Goal: Check status: Check status

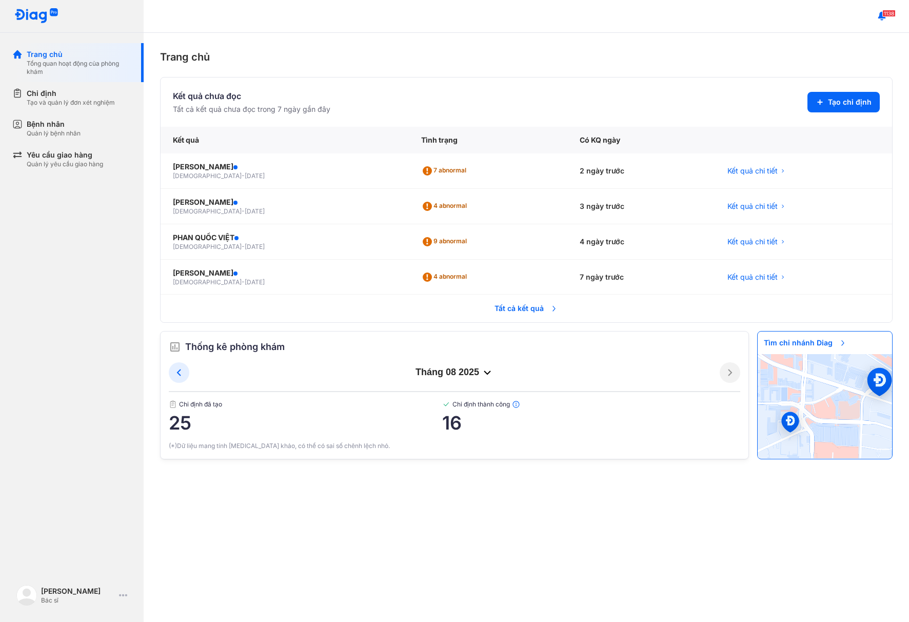
click at [500, 306] on span "Tất cả kết quả" at bounding box center [526, 308] width 76 height 23
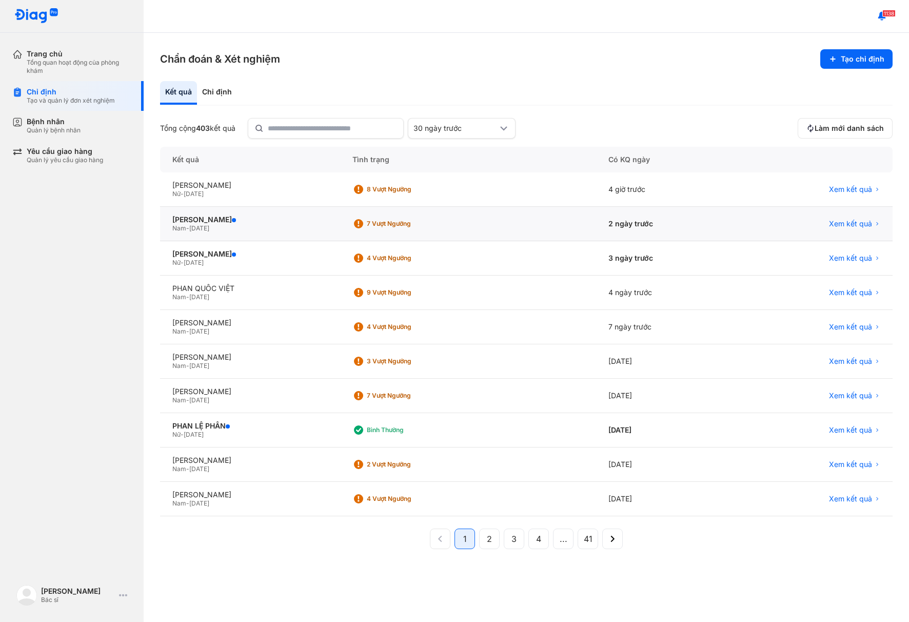
click at [328, 225] on div "Nam - 12/06/1990" at bounding box center [249, 228] width 155 height 8
click at [495, 183] on div "8 Vượt ngưỡng" at bounding box center [467, 189] width 255 height 34
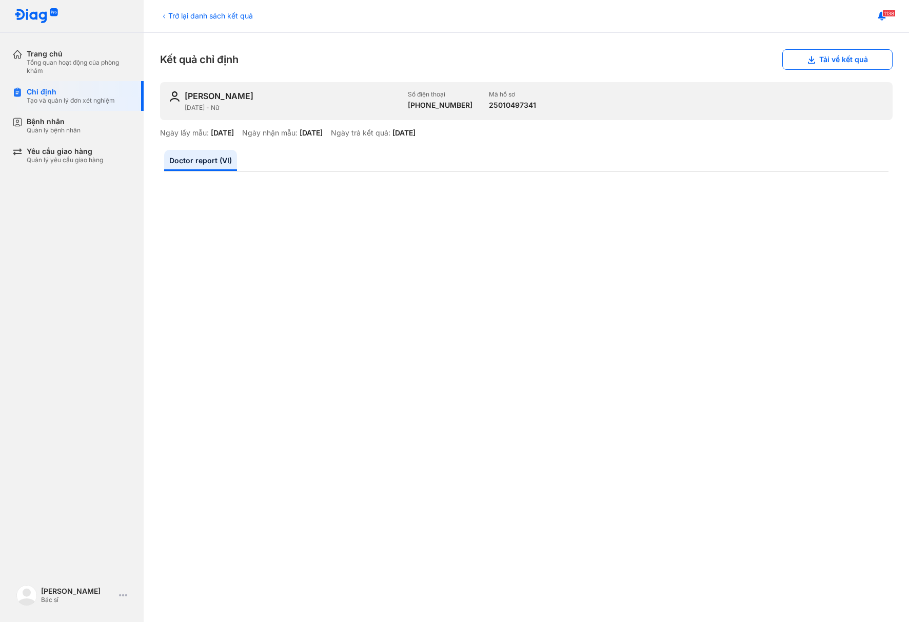
click at [621, 38] on div "Trở lại danh sách kết quả Kết quả chỉ định Tải về kết quả [PERSON_NAME] [DATE] …" at bounding box center [526, 327] width 765 height 589
click at [384, 22] on div "1138" at bounding box center [526, 16] width 765 height 33
